Goal: Task Accomplishment & Management: Complete application form

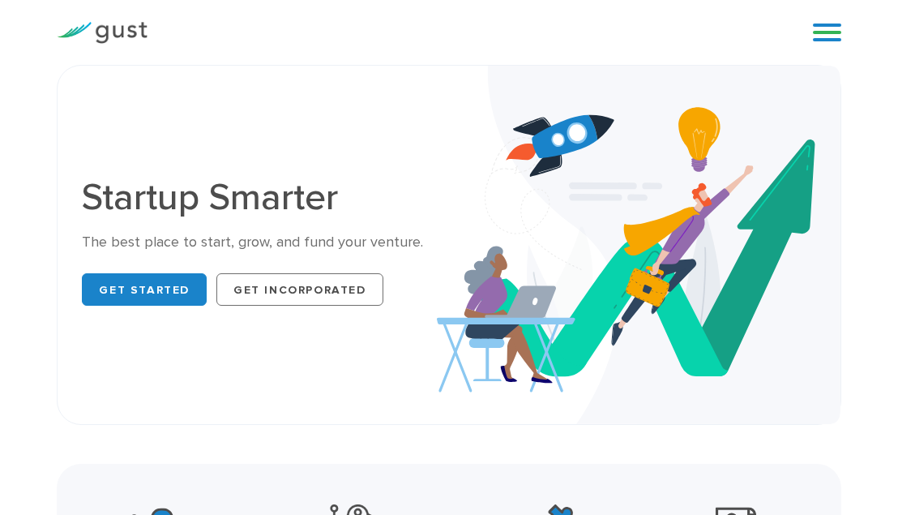
click at [803, 26] on div "Blog FAQ Pricing Get Started Login Login" at bounding box center [821, 32] width 65 height 49
click at [814, 30] on link at bounding box center [827, 32] width 28 height 24
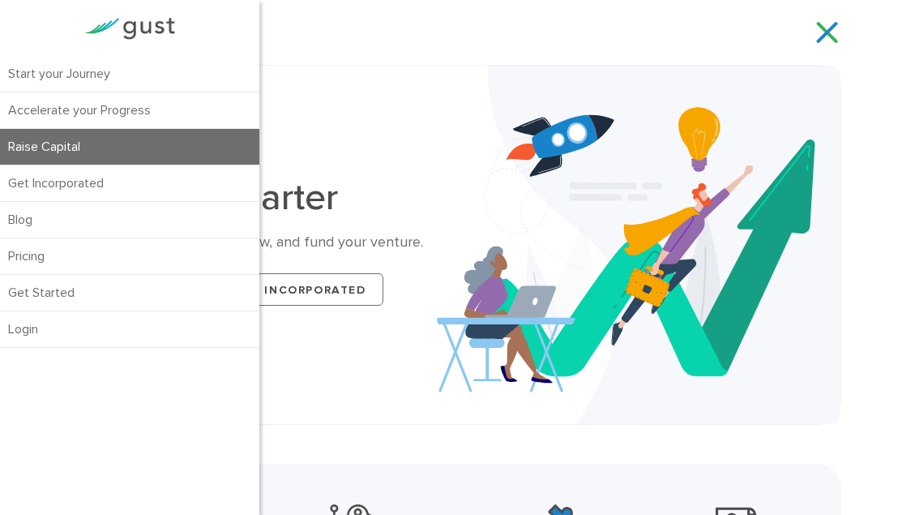
click at [169, 151] on link "Raise Capital" at bounding box center [129, 147] width 259 height 36
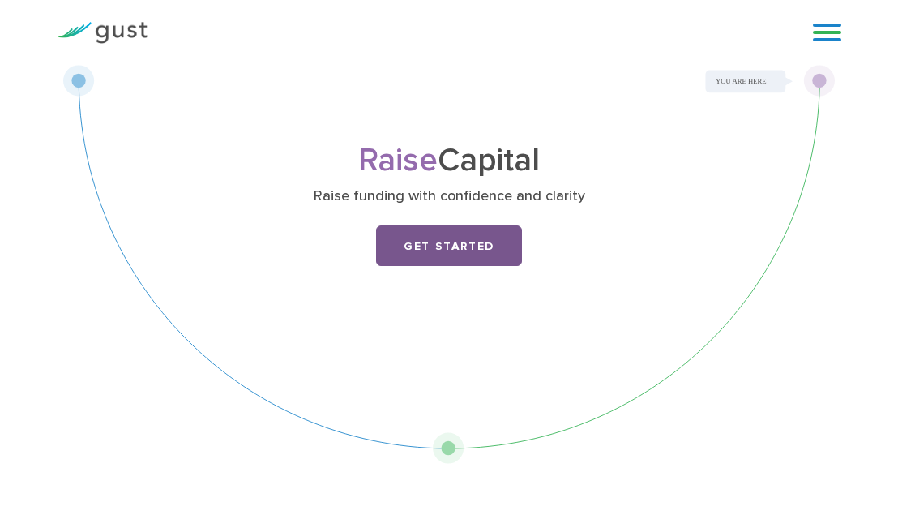
click at [418, 242] on link "Get Started" at bounding box center [449, 245] width 146 height 41
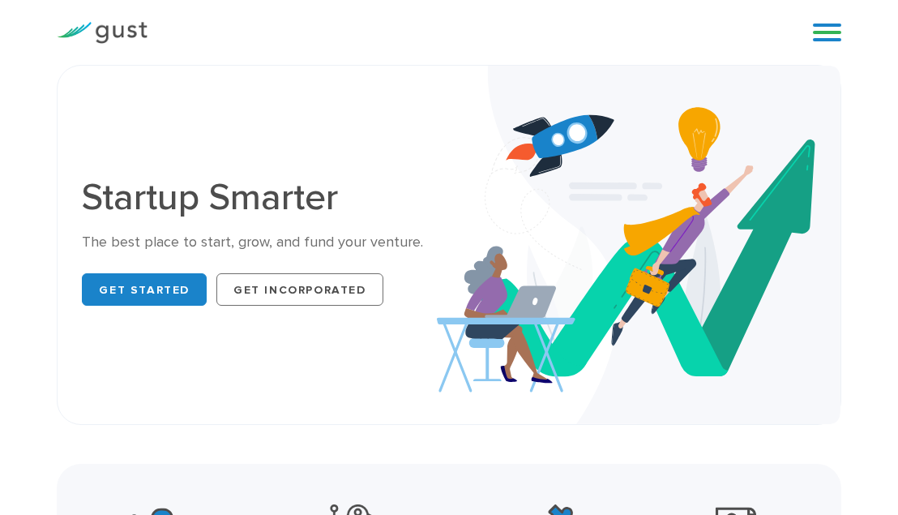
click at [835, 36] on link at bounding box center [827, 32] width 28 height 24
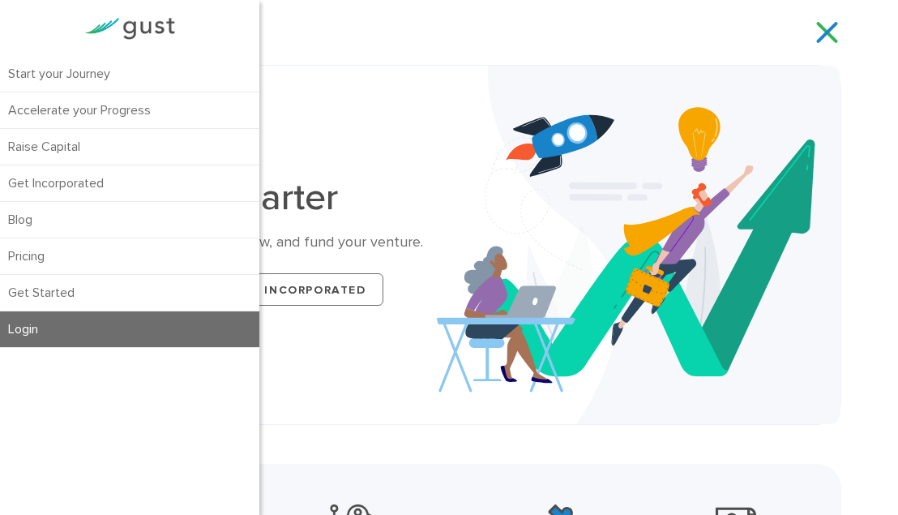
click at [77, 333] on link "Login" at bounding box center [129, 329] width 259 height 36
